Goal: Task Accomplishment & Management: Use online tool/utility

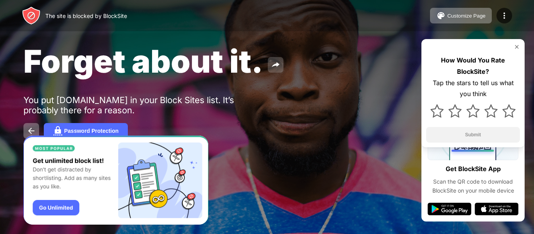
click at [277, 63] on img at bounding box center [275, 64] width 9 height 9
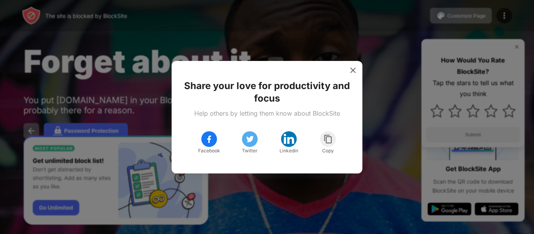
click at [277, 63] on div "Share your love for productivity and focus Help others by letting them know abo…" at bounding box center [266, 117] width 191 height 113
click at [112, 39] on div at bounding box center [267, 117] width 534 height 234
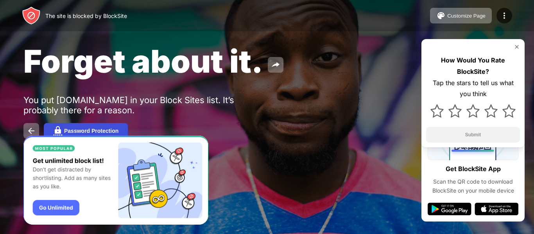
click at [59, 132] on img at bounding box center [57, 130] width 9 height 9
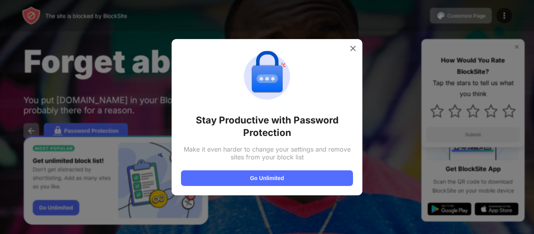
click at [55, 43] on div at bounding box center [267, 117] width 534 height 234
